Goal: Task Accomplishment & Management: Manage account settings

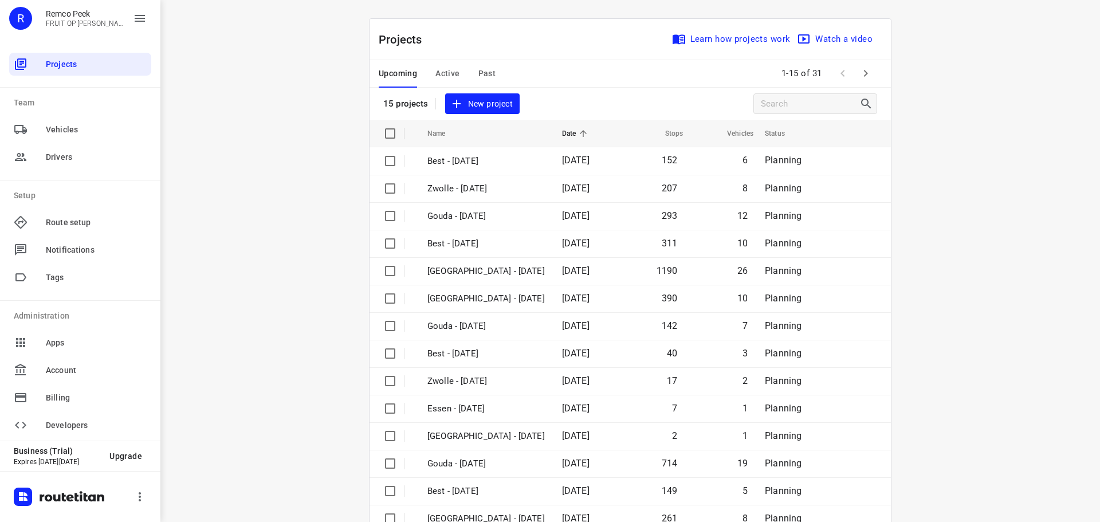
click at [439, 73] on span "Active" at bounding box center [447, 73] width 24 height 14
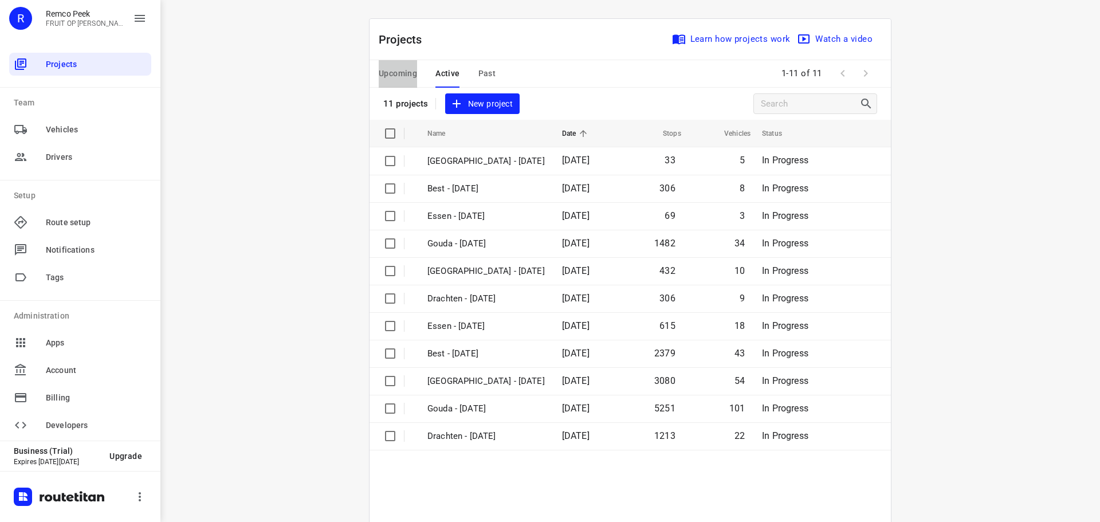
click at [388, 73] on span "Upcoming" at bounding box center [398, 73] width 38 height 14
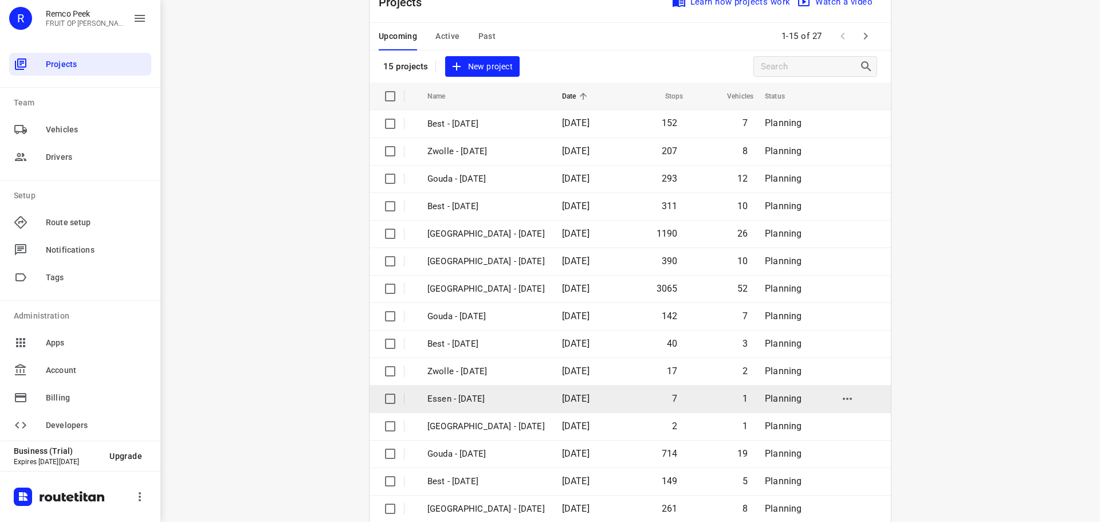
scroll to position [57, 0]
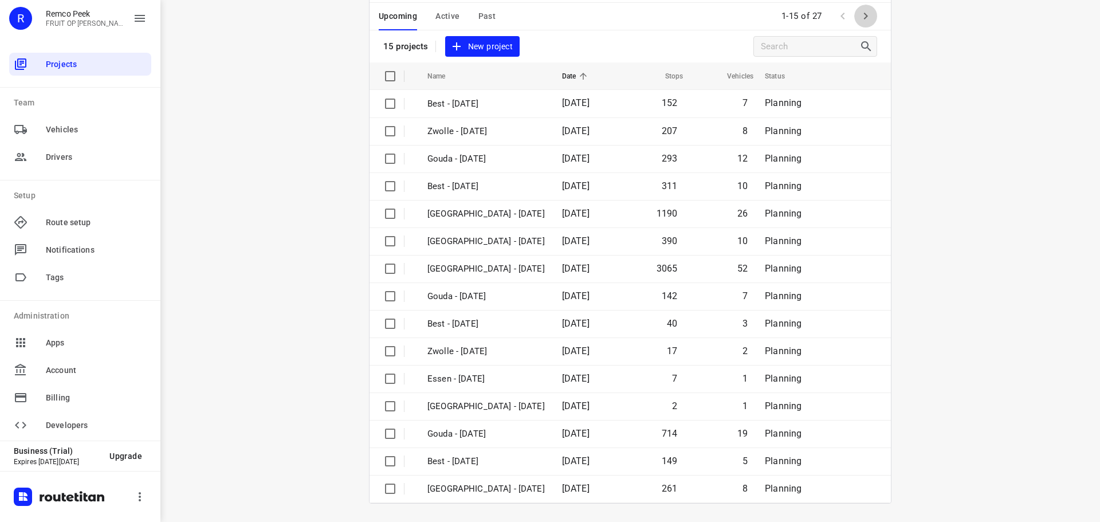
click at [870, 13] on button "button" at bounding box center [865, 16] width 23 height 23
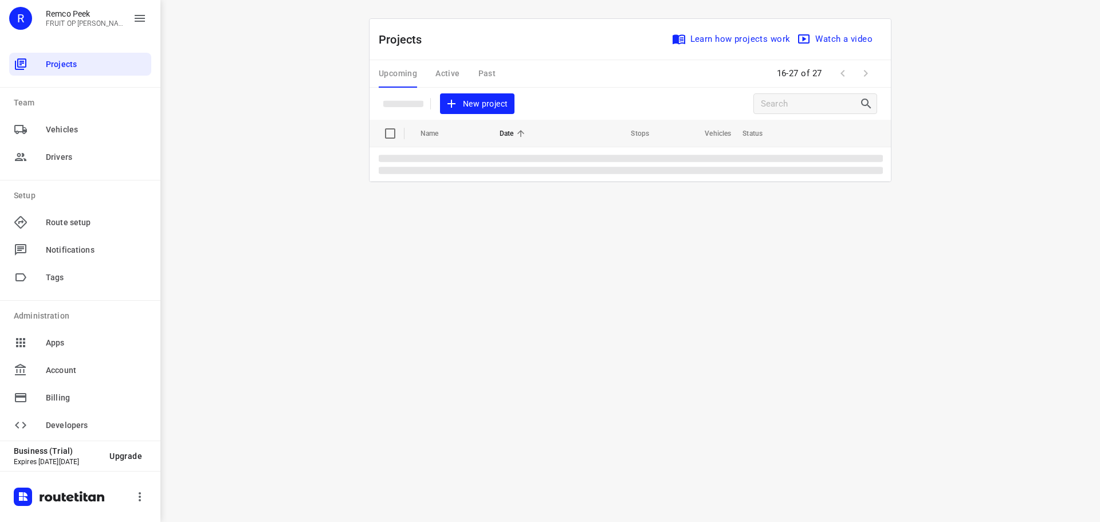
scroll to position [0, 0]
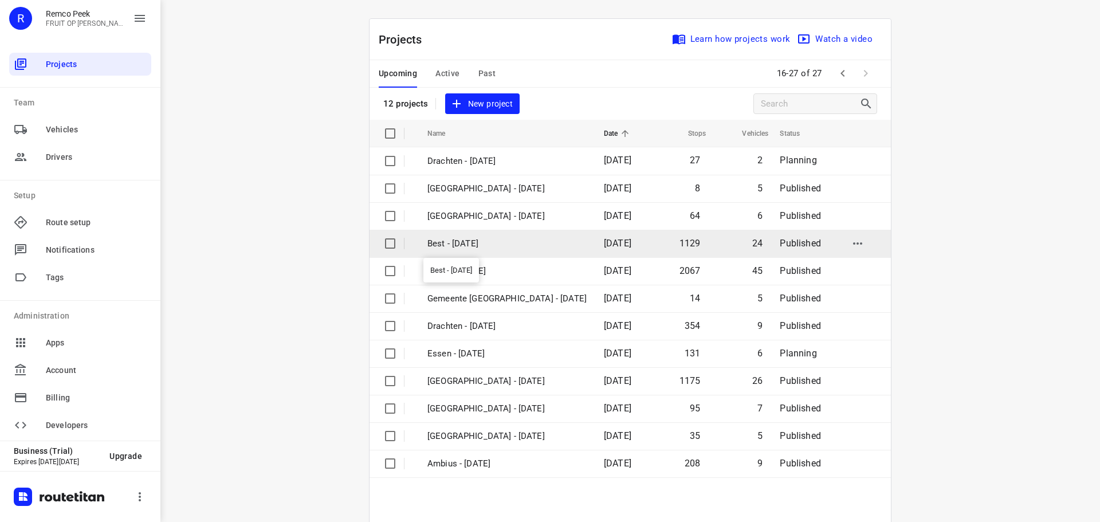
click at [455, 239] on p "Best - [DATE]" at bounding box center [506, 243] width 159 height 13
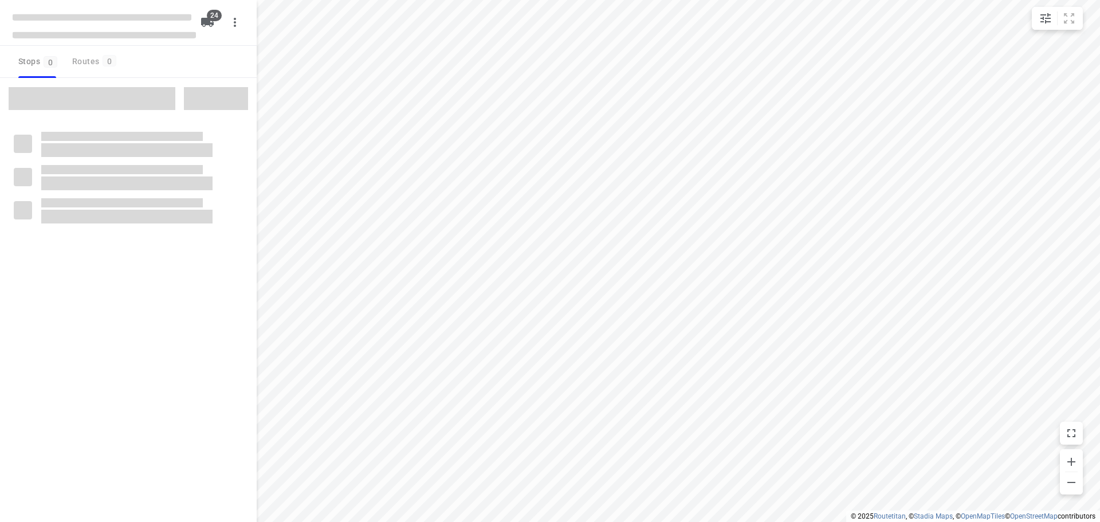
checkbox input "true"
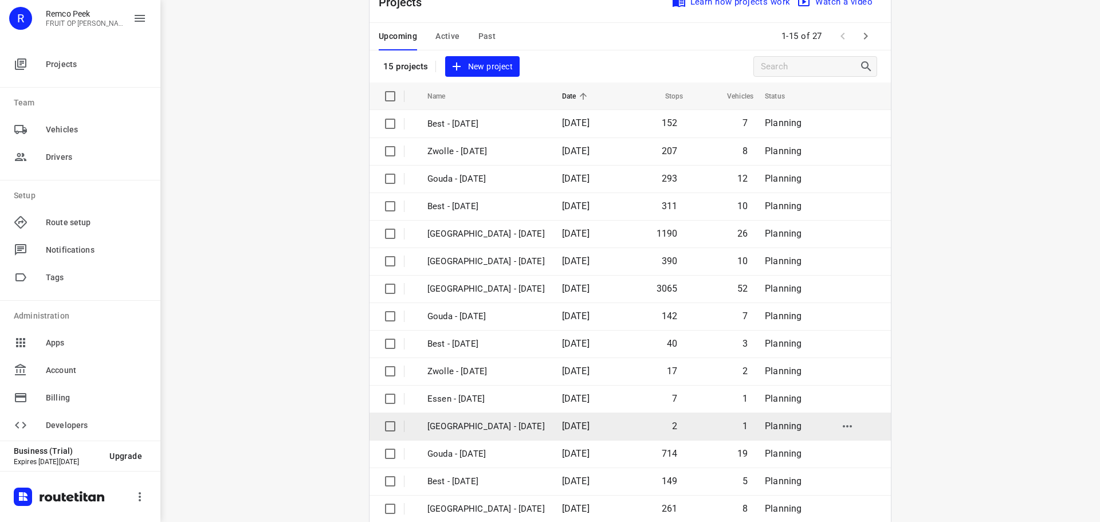
scroll to position [57, 0]
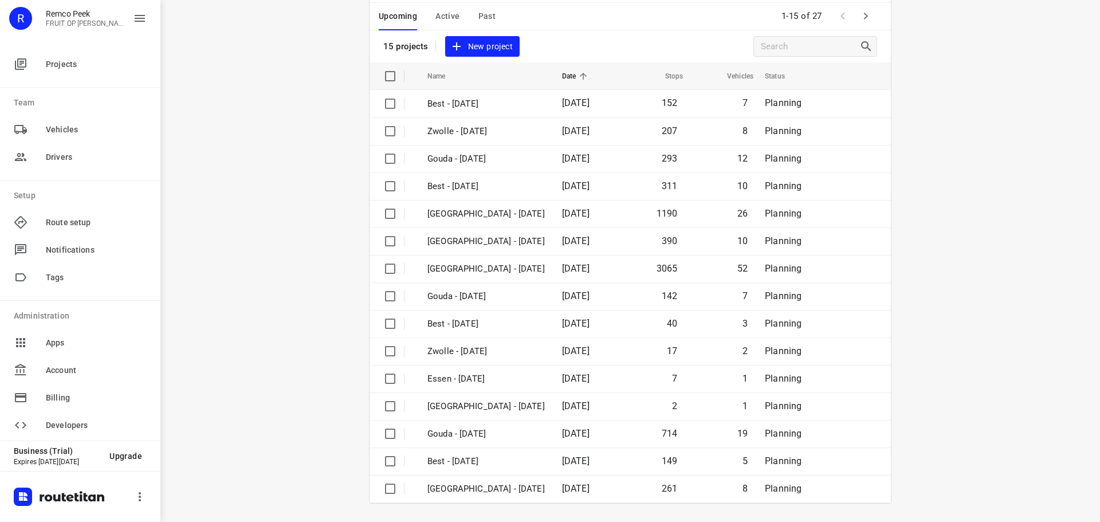
click at [861, 15] on icon "button" at bounding box center [865, 16] width 14 height 14
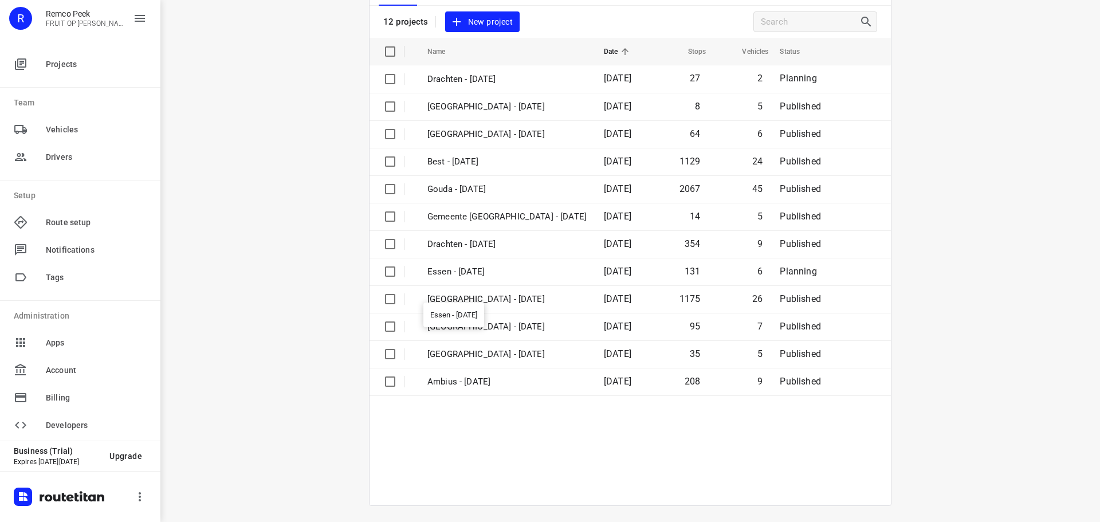
scroll to position [84, 0]
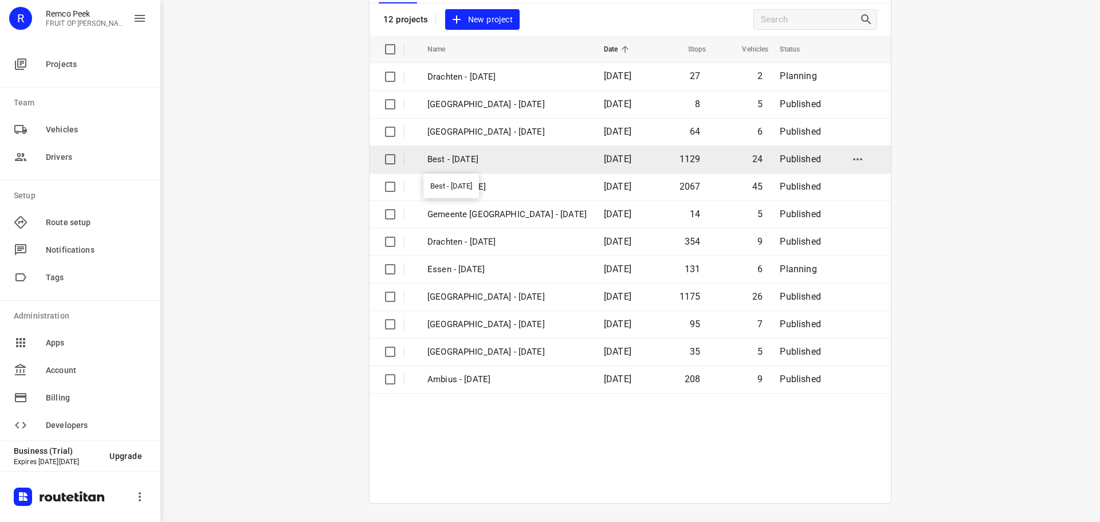
click at [471, 159] on p "Best - [DATE]" at bounding box center [506, 159] width 159 height 13
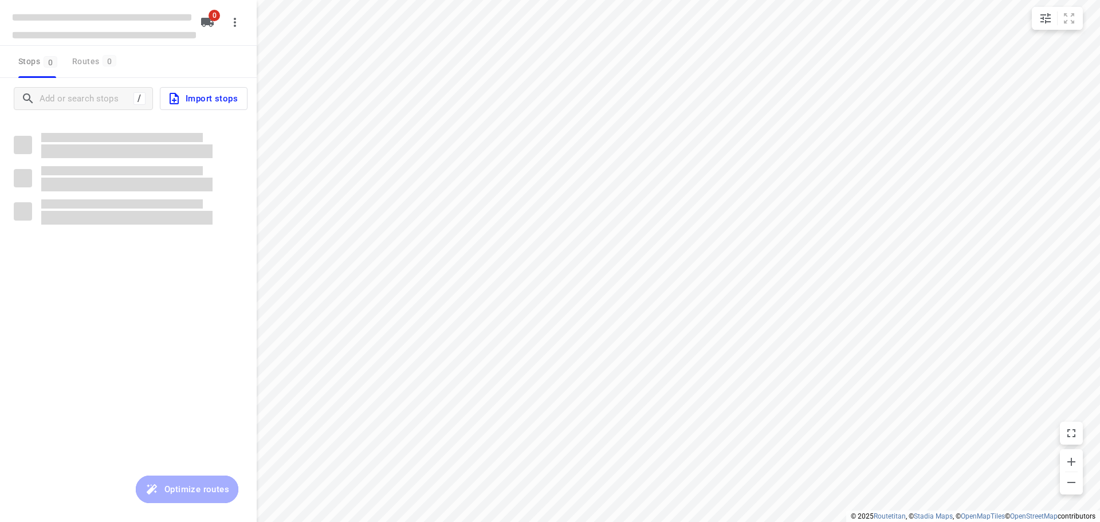
scroll to position [0, 0]
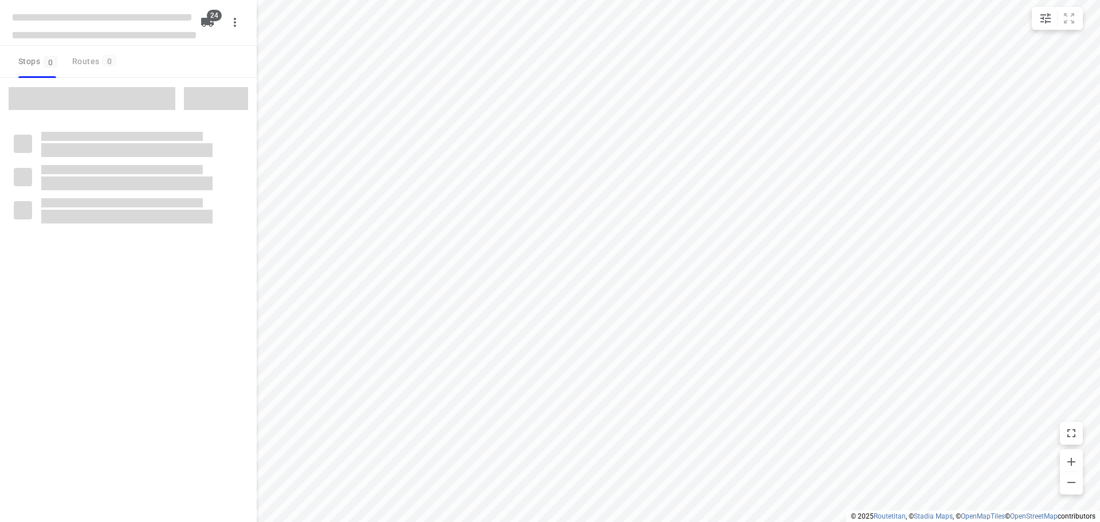
checkbox input "true"
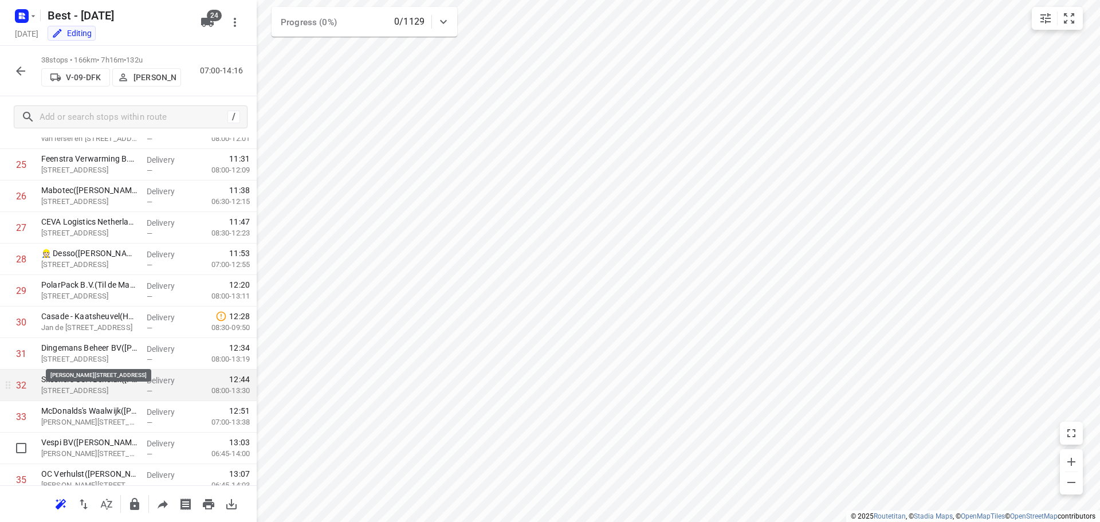
scroll to position [938, 0]
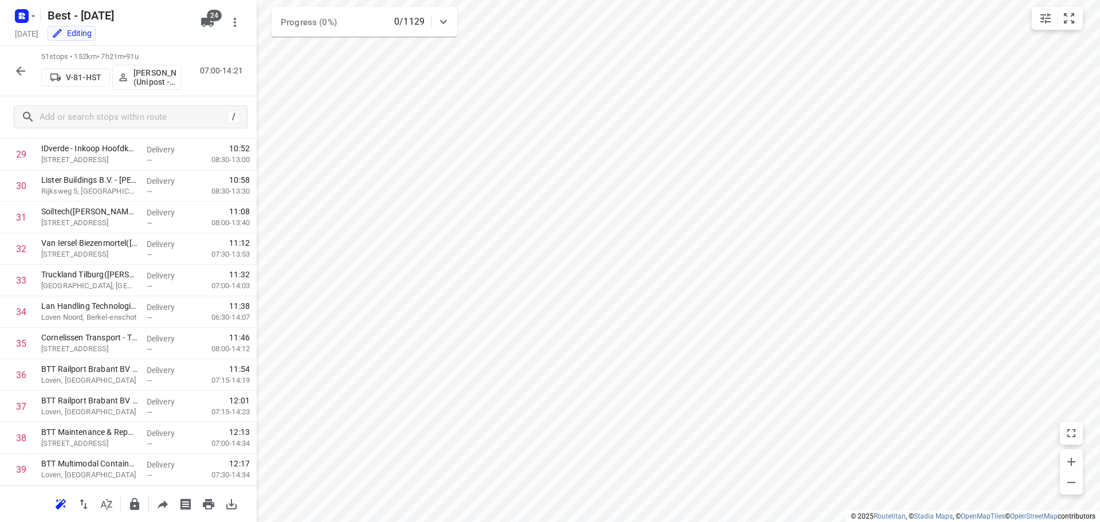
click at [19, 62] on button "button" at bounding box center [20, 71] width 23 height 23
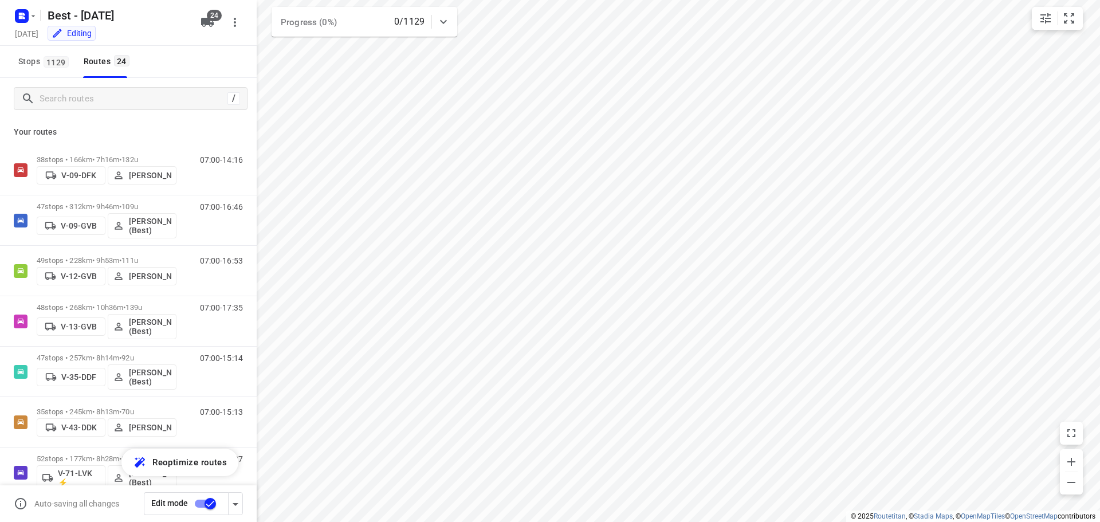
click at [17, 92] on div at bounding box center [120, 99] width 213 height 18
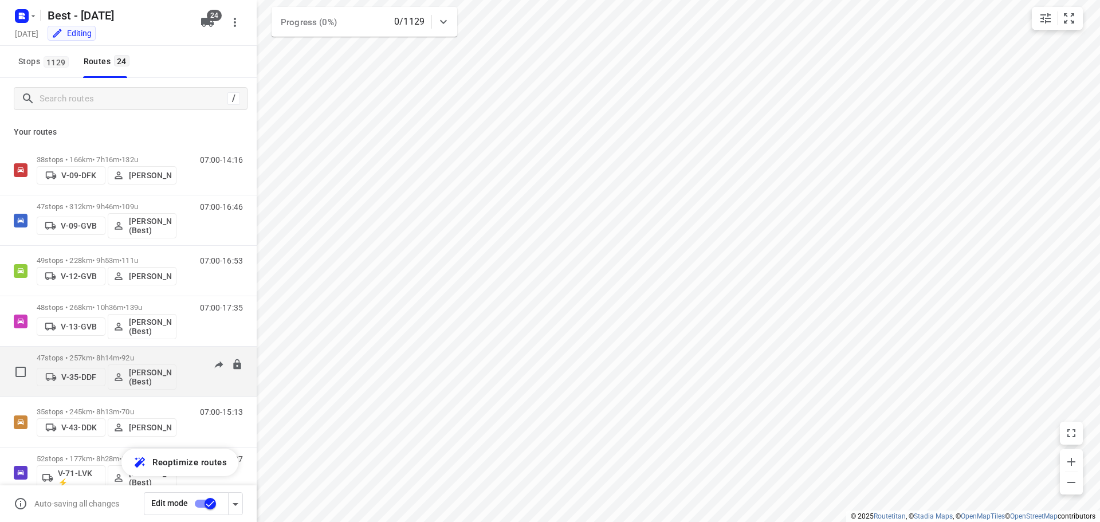
click at [174, 352] on div "i © 2025 Routetitan , © Stadia Maps , © OpenMapTiles © OpenStreetMap contributo…" at bounding box center [550, 261] width 1100 height 522
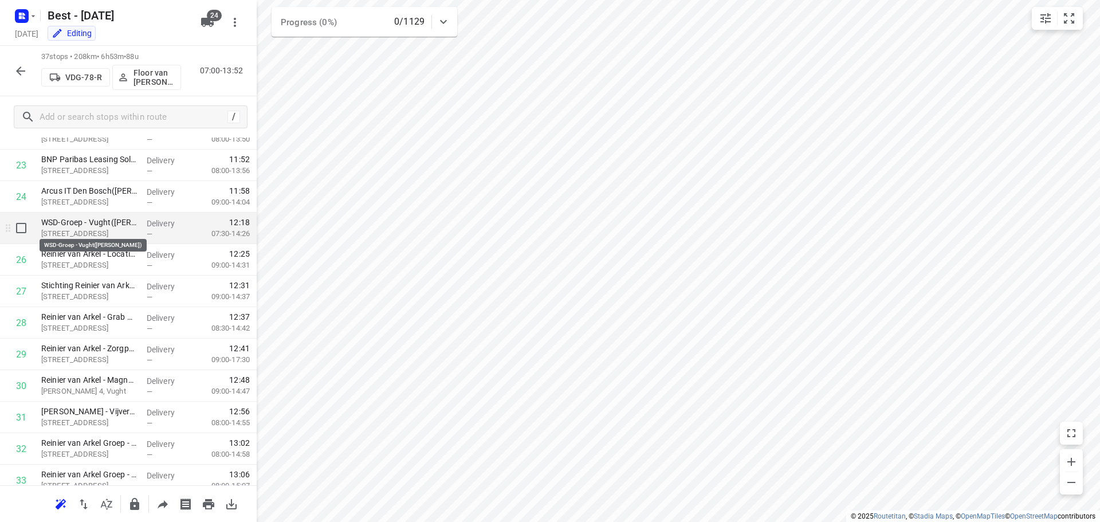
scroll to position [735, 0]
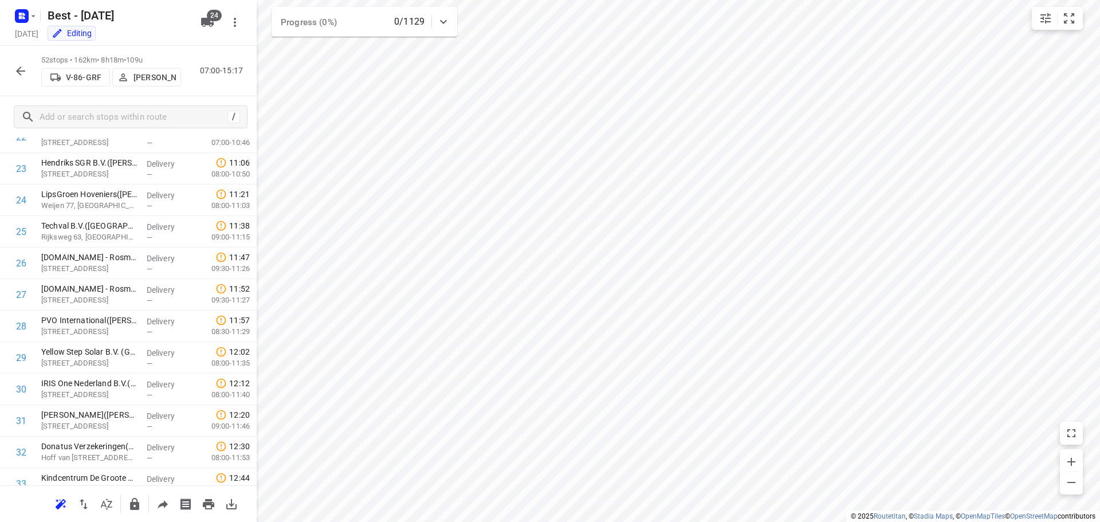
click at [17, 67] on icon "button" at bounding box center [21, 71] width 14 height 14
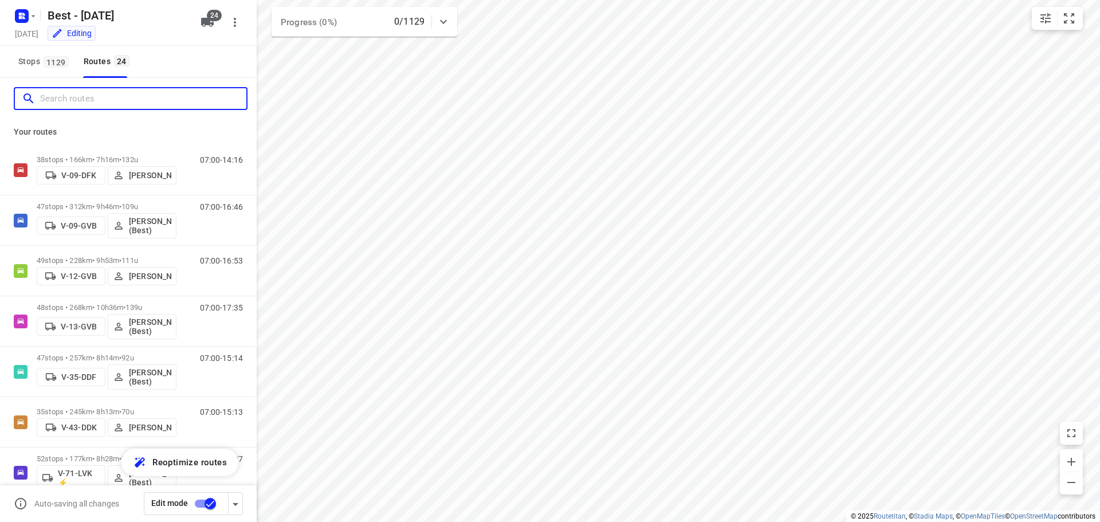
click at [53, 105] on input "Search routes" at bounding box center [143, 99] width 206 height 18
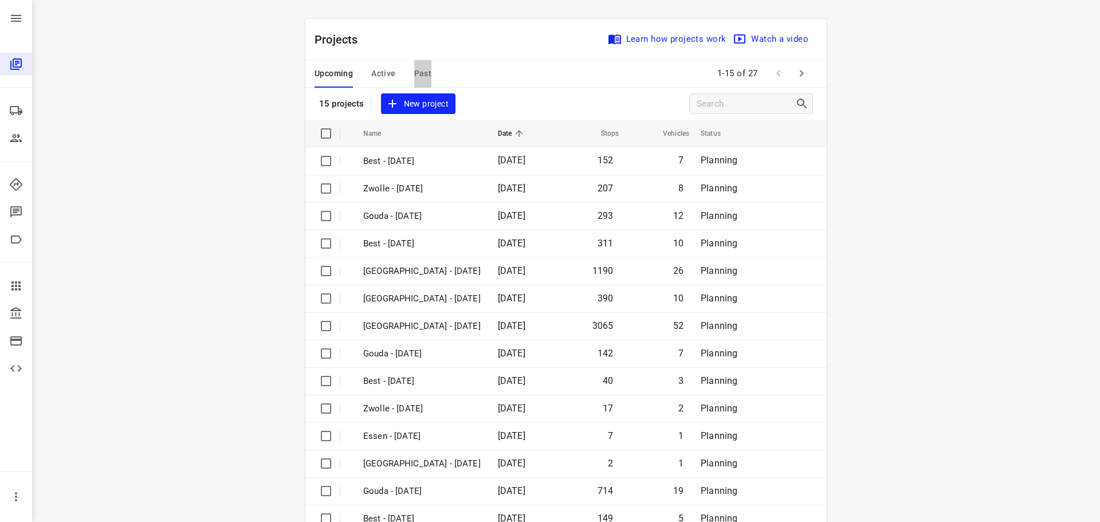
click at [417, 76] on span "Past" at bounding box center [423, 73] width 18 height 14
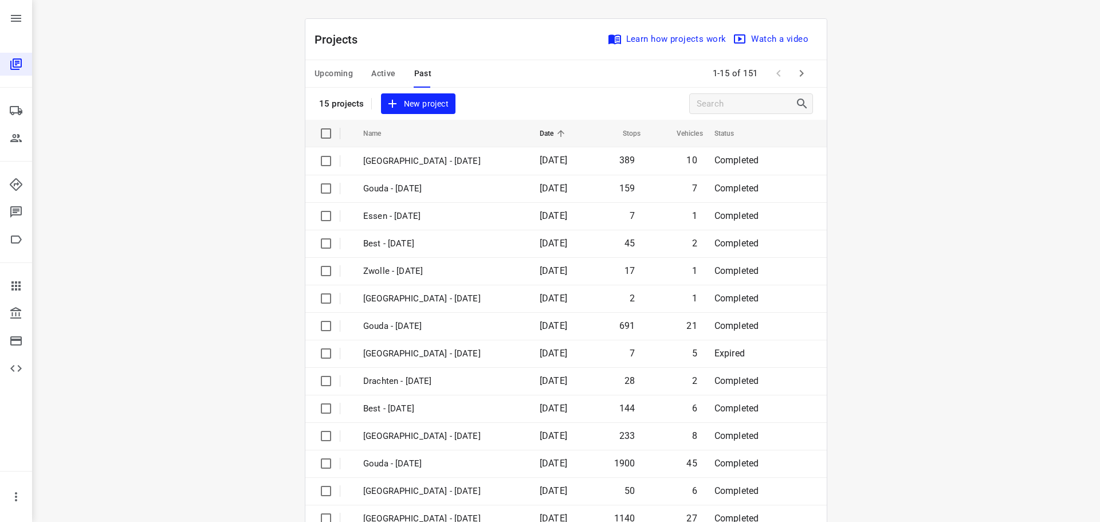
click at [380, 76] on span "Active" at bounding box center [383, 73] width 24 height 14
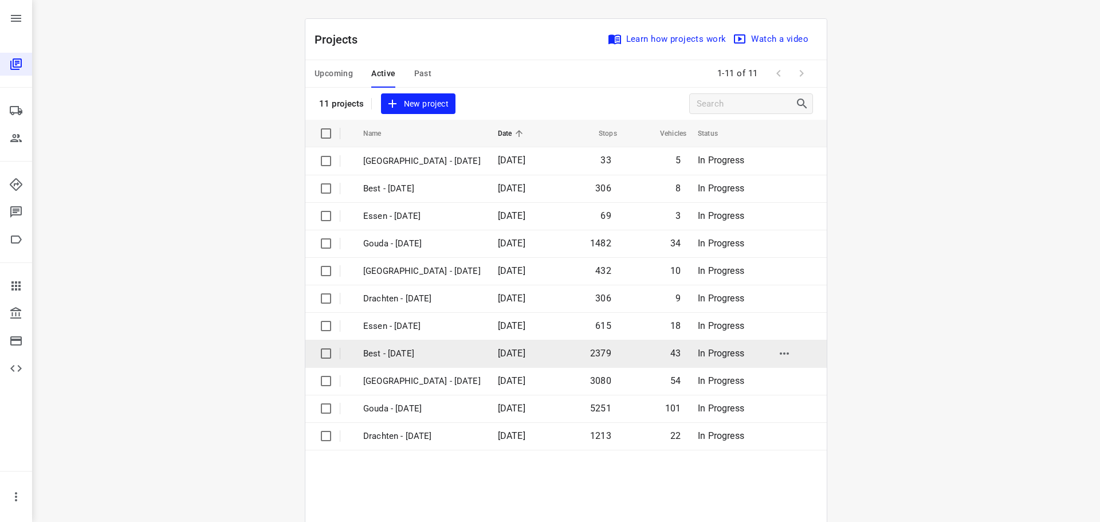
click at [382, 355] on p "Best - [DATE]" at bounding box center [421, 353] width 117 height 13
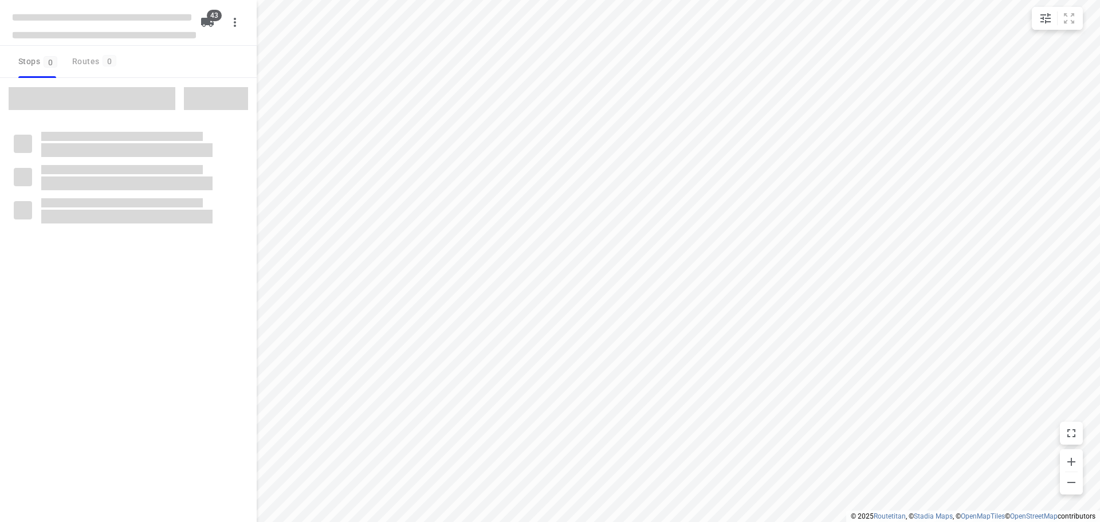
checkbox input "true"
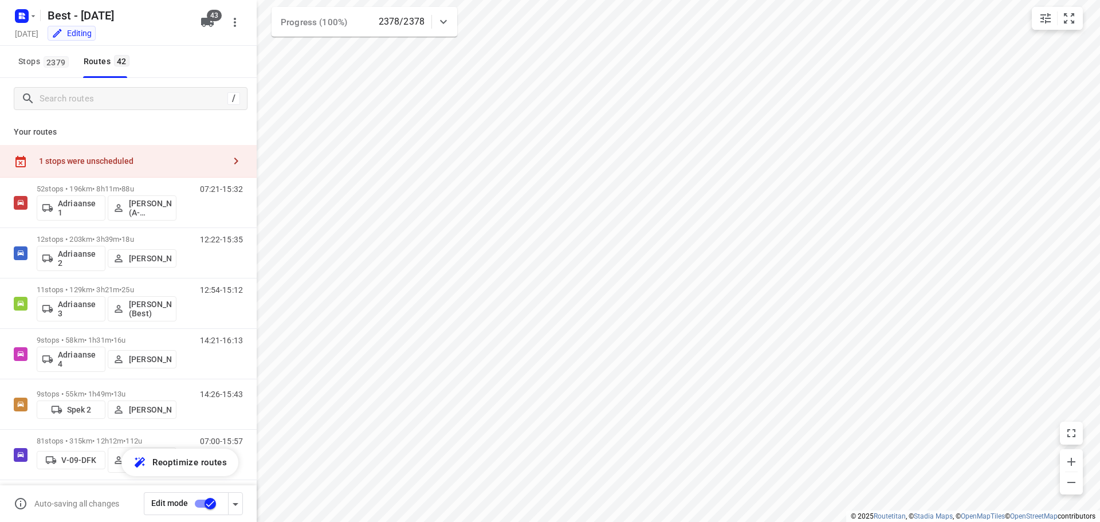
click at [233, 152] on button "button" at bounding box center [235, 160] width 23 height 23
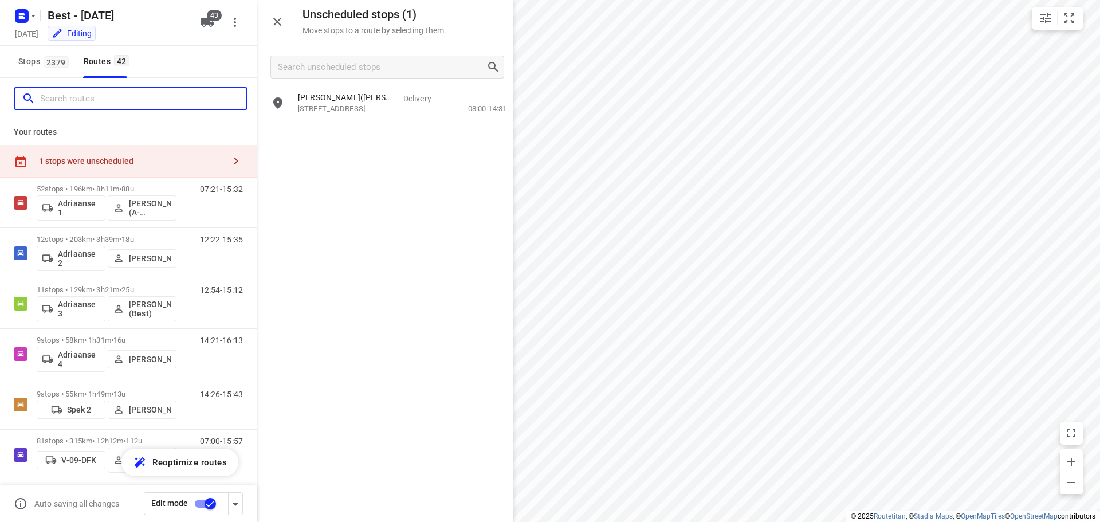
click at [128, 101] on input "Search routes" at bounding box center [143, 99] width 206 height 18
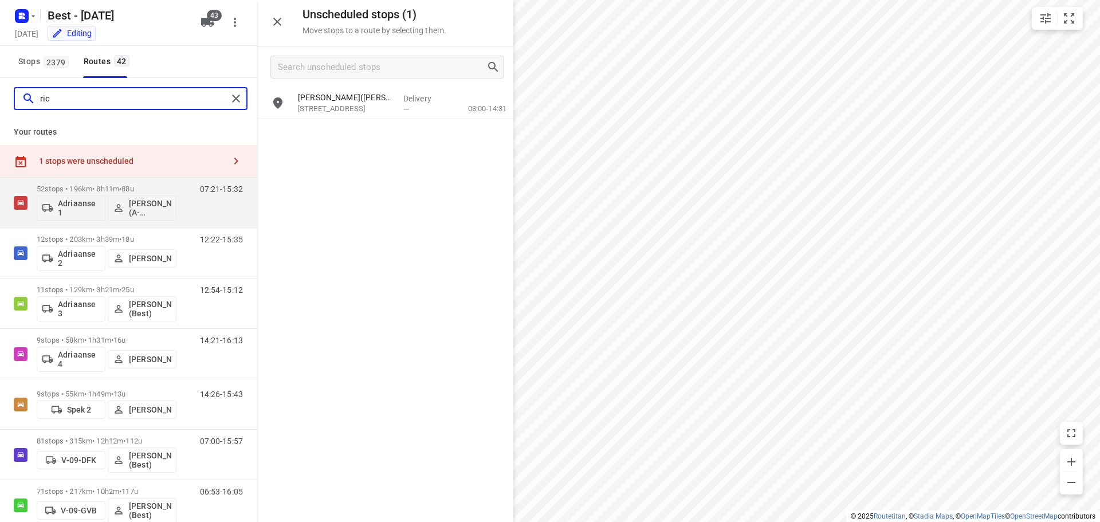
type input "[PERSON_NAME]"
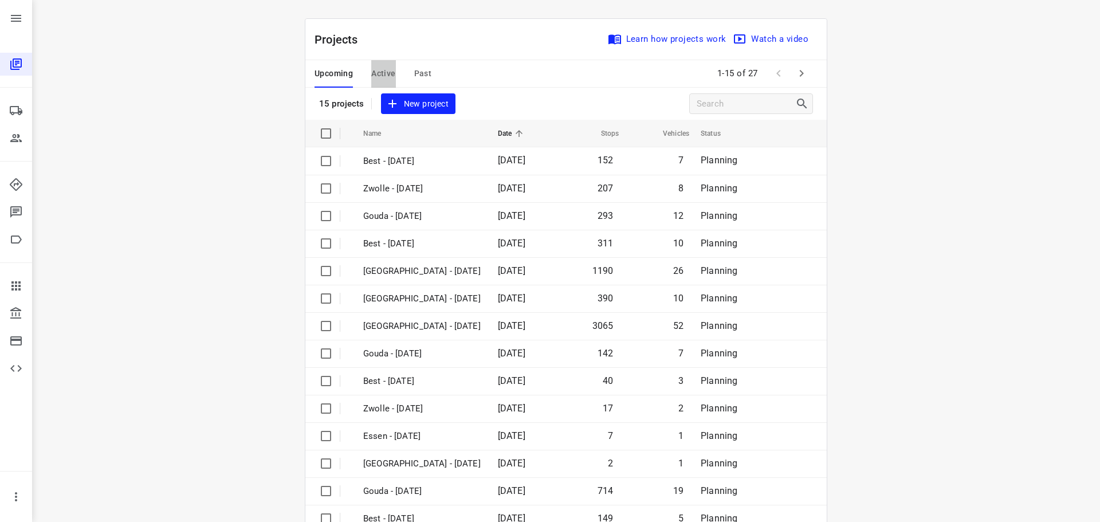
click at [380, 68] on span "Active" at bounding box center [383, 73] width 24 height 14
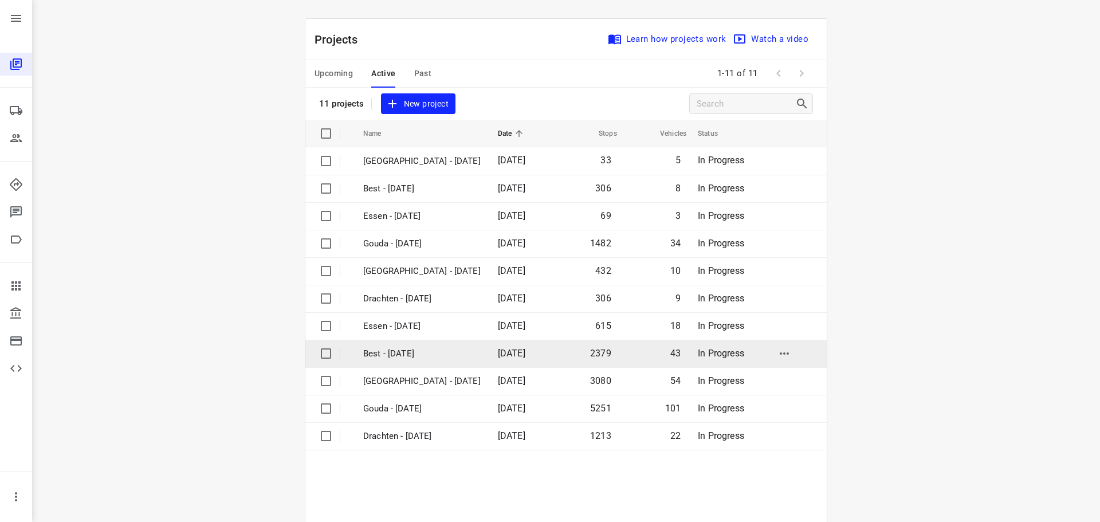
click at [407, 347] on p "Best - [DATE]" at bounding box center [421, 353] width 117 height 13
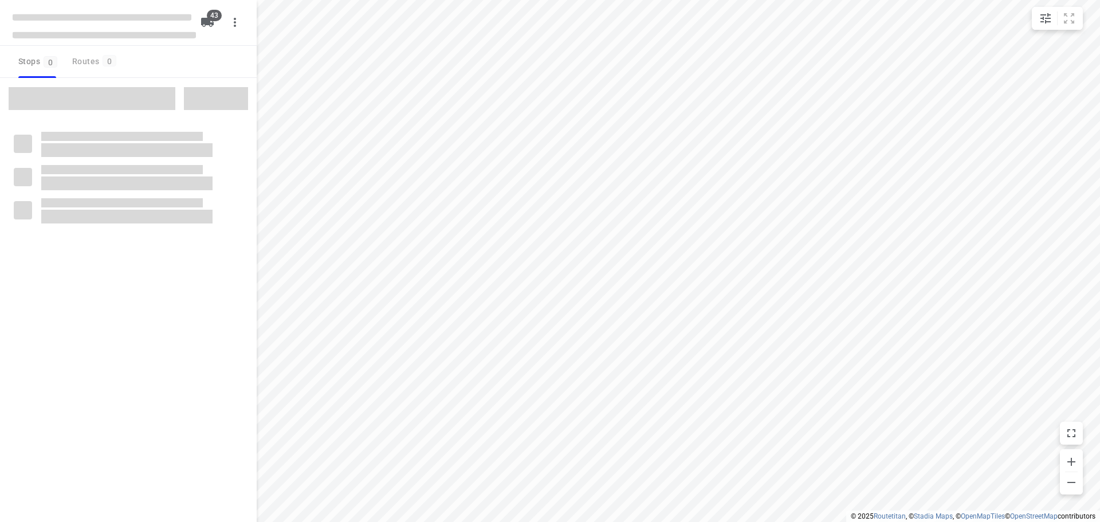
checkbox input "true"
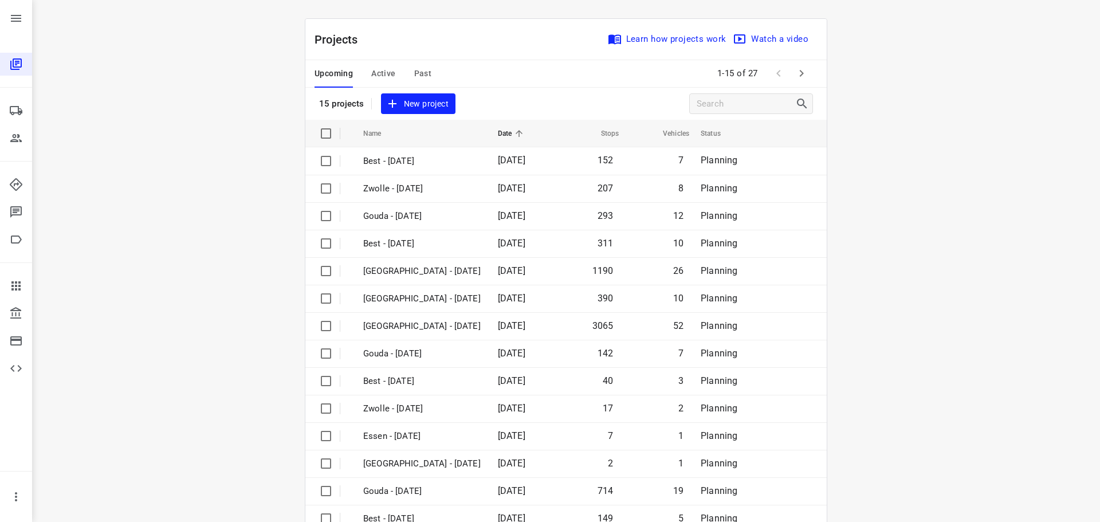
click at [417, 78] on span "Past" at bounding box center [423, 73] width 18 height 14
